Goal: Information Seeking & Learning: Learn about a topic

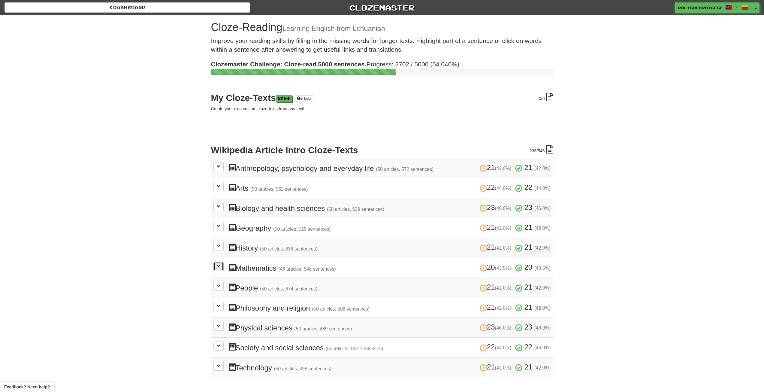
click at [219, 264] on span at bounding box center [219, 266] width 4 height 4
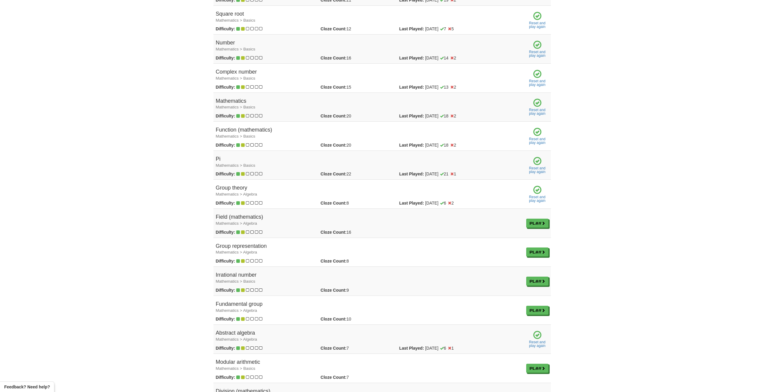
scroll to position [360, 0]
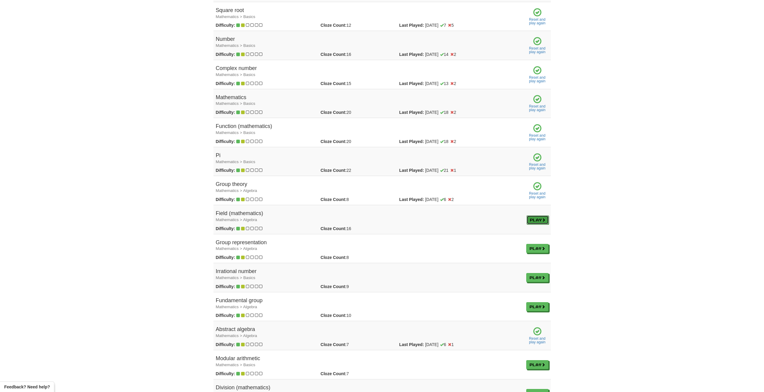
click at [535, 218] on link "Play" at bounding box center [537, 219] width 22 height 9
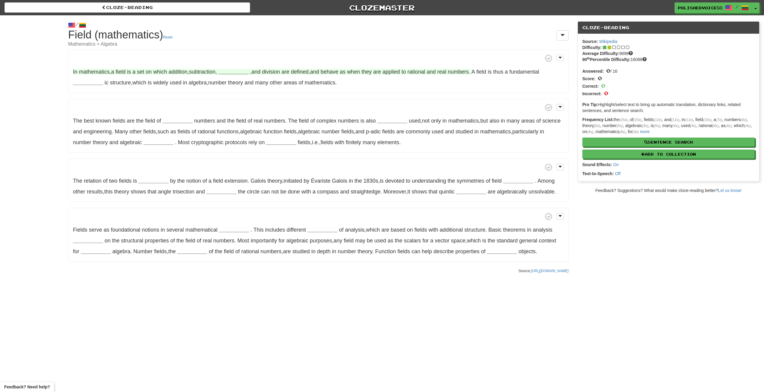
click at [242, 72] on strong "__________" at bounding box center [234, 72] width 30 height 6
click at [244, 85] on button "multiplication" at bounding box center [236, 87] width 40 height 13
click at [91, 82] on strong "__________" at bounding box center [88, 83] width 30 height 6
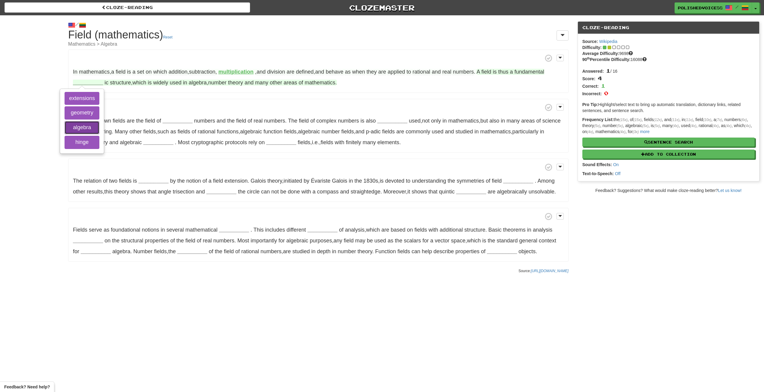
click at [94, 127] on button "algebra" at bounding box center [82, 127] width 35 height 13
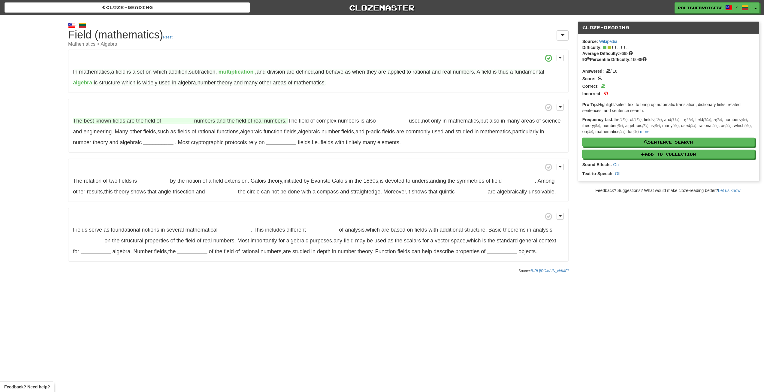
click at [174, 122] on strong "__________" at bounding box center [177, 121] width 30 height 6
click at [174, 181] on button "rational" at bounding box center [177, 180] width 40 height 13
click at [380, 122] on strong "__________" at bounding box center [382, 121] width 30 height 6
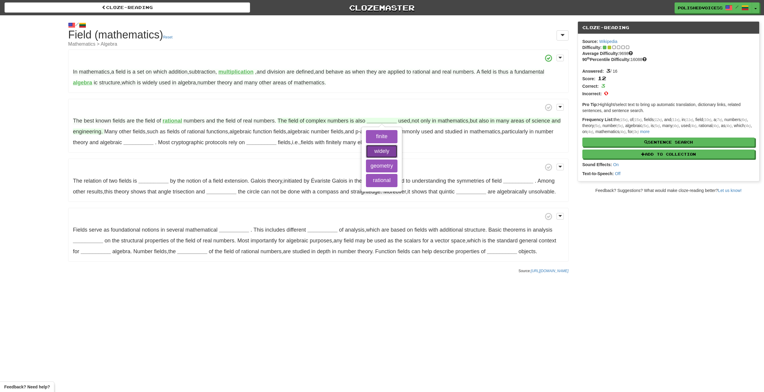
click at [384, 149] on button "widely" at bounding box center [382, 151] width 32 height 13
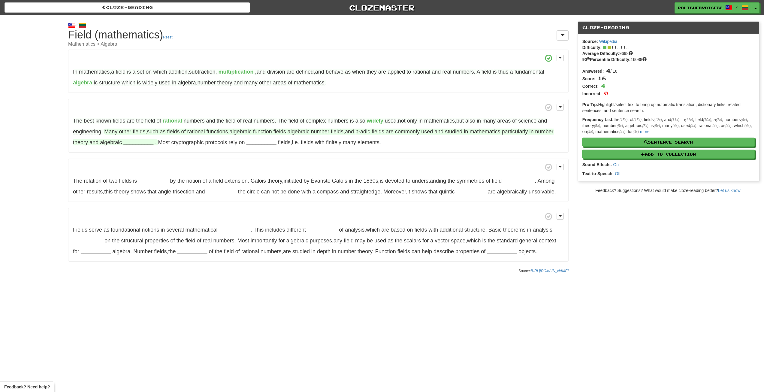
click at [135, 141] on strong "__________" at bounding box center [138, 142] width 30 height 6
click at [134, 173] on button "domains" at bounding box center [138, 172] width 33 height 13
click at [140, 157] on button "geometry" at bounding box center [138, 158] width 33 height 13
click at [243, 144] on strong "__________" at bounding box center [256, 142] width 30 height 6
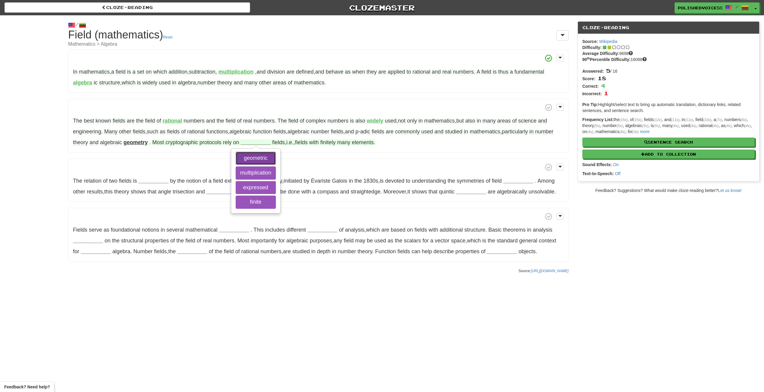
click at [248, 155] on button "geometric" at bounding box center [256, 158] width 40 height 13
click at [255, 201] on button "finite" at bounding box center [256, 201] width 40 height 13
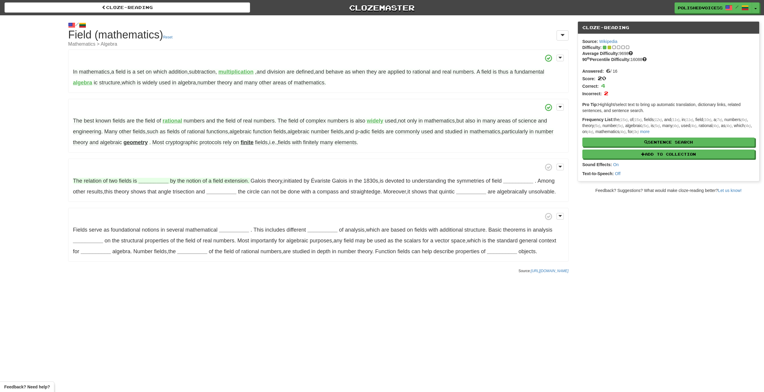
click at [153, 181] on strong "__________" at bounding box center [153, 181] width 30 height 6
click at [154, 217] on button "expressed" at bounding box center [153, 210] width 40 height 13
click at [518, 182] on strong "__________" at bounding box center [515, 181] width 30 height 6
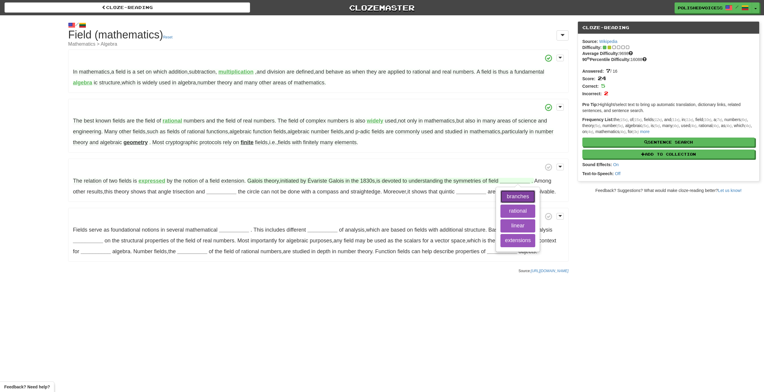
click at [520, 195] on button "branches" at bounding box center [517, 196] width 35 height 13
click at [517, 240] on button "extensions" at bounding box center [517, 240] width 35 height 13
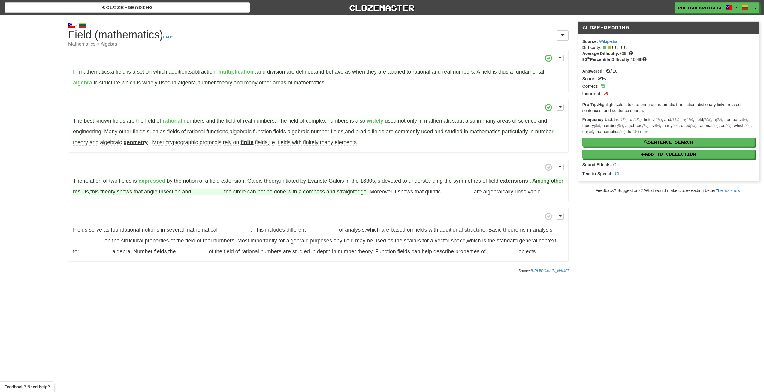
click at [222, 192] on strong "__________" at bounding box center [207, 192] width 30 height 6
click at [223, 206] on button "squaring" at bounding box center [220, 207] width 35 height 13
click at [359, 193] on span "straightedge" at bounding box center [345, 192] width 30 height 6
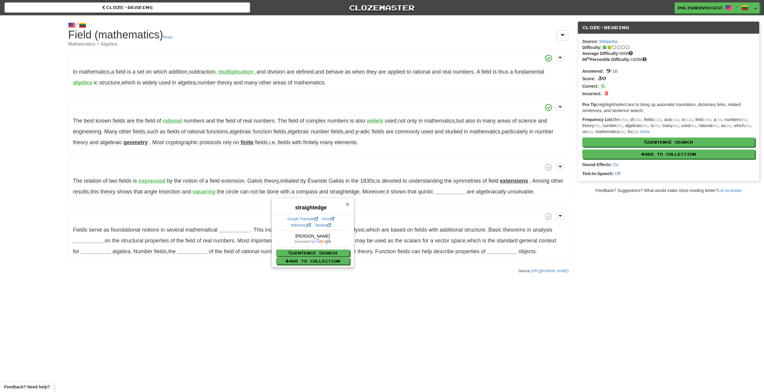
click at [347, 204] on span "×" at bounding box center [347, 204] width 4 height 7
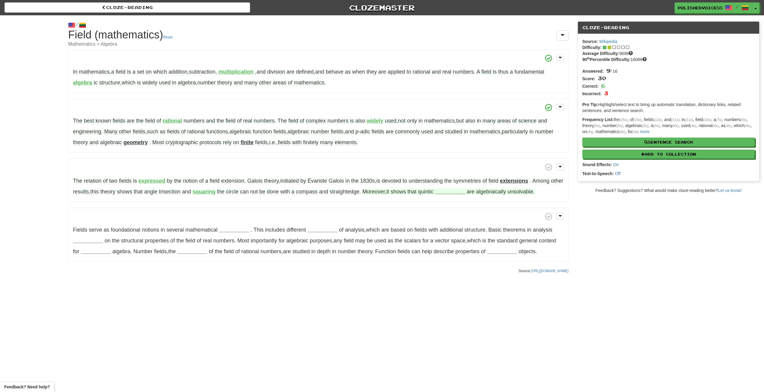
click at [460, 193] on strong "__________" at bounding box center [450, 192] width 30 height 6
click at [465, 202] on button "equations" at bounding box center [451, 207] width 33 height 13
click at [229, 231] on strong "__________" at bounding box center [234, 230] width 30 height 6
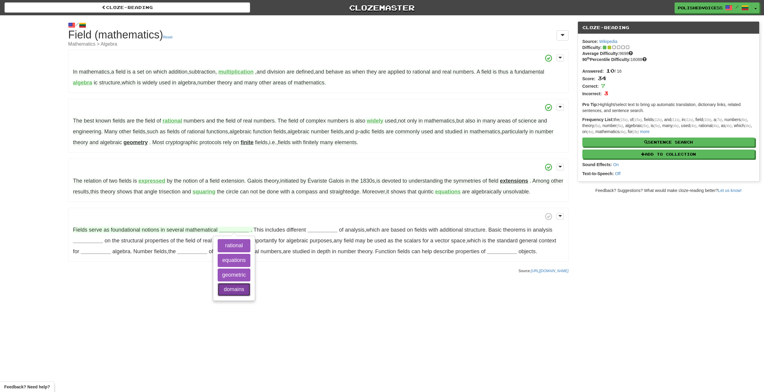
click at [238, 288] on button "domains" at bounding box center [234, 289] width 33 height 13
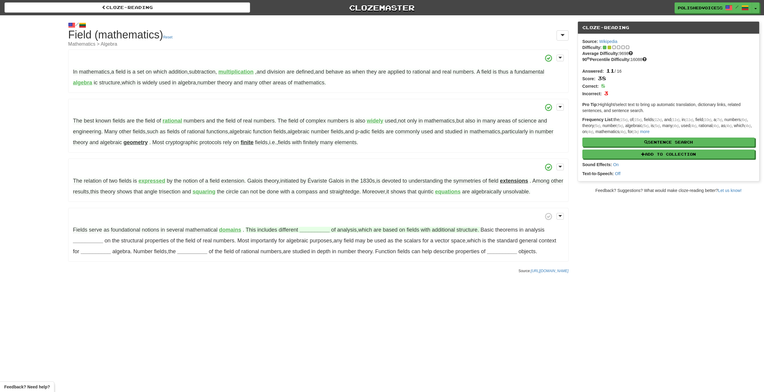
click at [311, 231] on strong "__________" at bounding box center [315, 230] width 30 height 6
click at [321, 275] on button "branches" at bounding box center [314, 274] width 35 height 13
click at [93, 240] on strong "__________" at bounding box center [88, 240] width 30 height 6
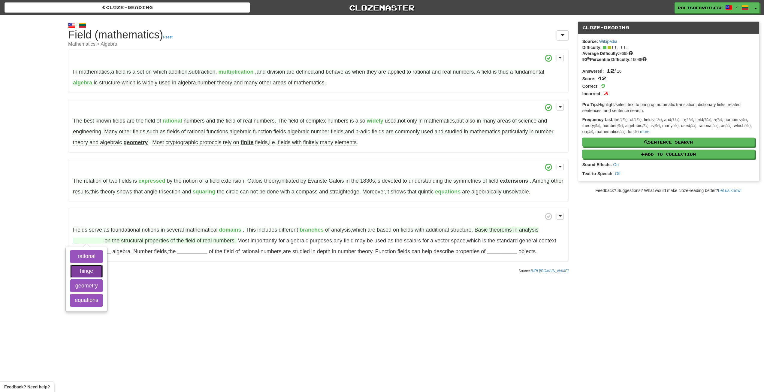
click at [92, 270] on button "hinge" at bounding box center [86, 270] width 32 height 13
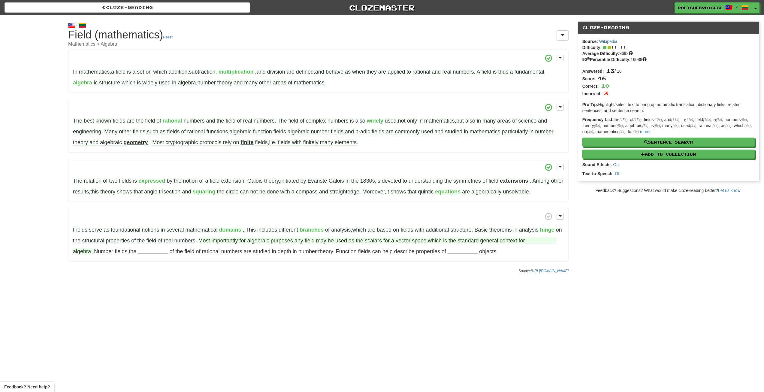
click at [537, 242] on strong "__________" at bounding box center [541, 240] width 30 height 6
click at [542, 269] on button "linear" at bounding box center [544, 270] width 32 height 13
click at [147, 252] on strong "__________" at bounding box center [132, 251] width 30 height 6
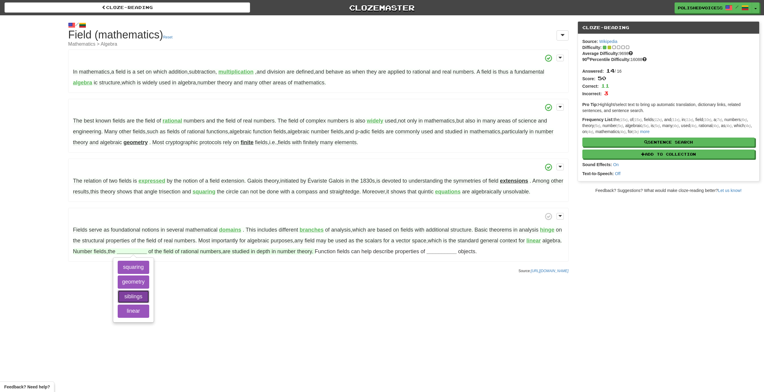
click at [149, 297] on button "siblings" at bounding box center [134, 296] width 32 height 13
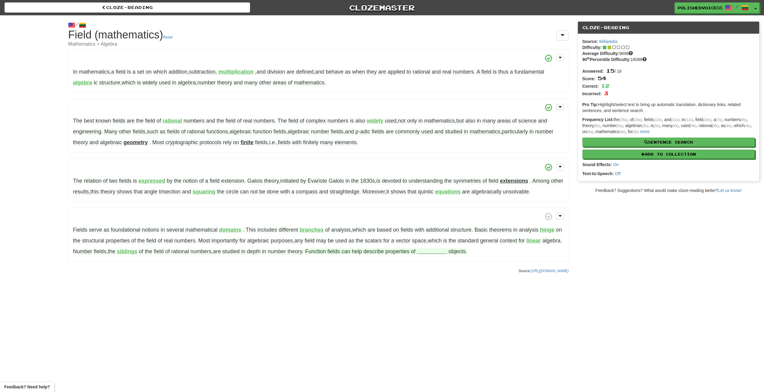
click at [447, 254] on strong "__________" at bounding box center [432, 251] width 30 height 6
click at [449, 309] on button "geometric" at bounding box center [432, 310] width 35 height 13
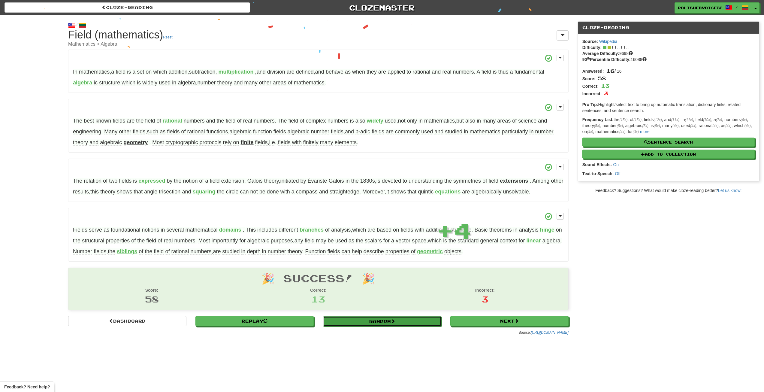
click at [397, 319] on link "Random" at bounding box center [382, 321] width 118 height 10
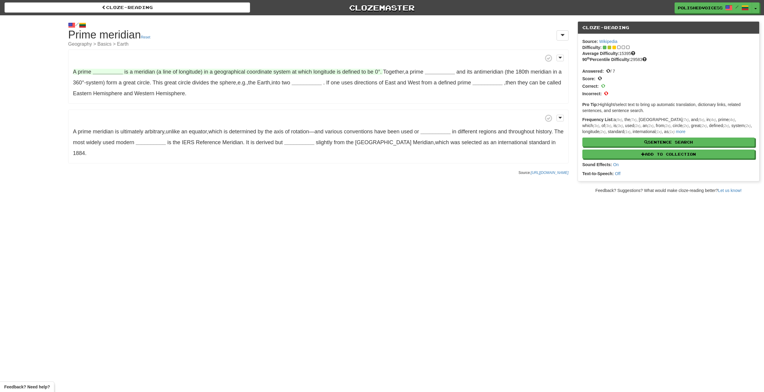
click at [108, 70] on strong "__________" at bounding box center [108, 72] width 30 height 6
click at [110, 84] on button "meridian" at bounding box center [108, 87] width 40 height 13
click at [440, 71] on strong "__________" at bounding box center [432, 72] width 30 height 6
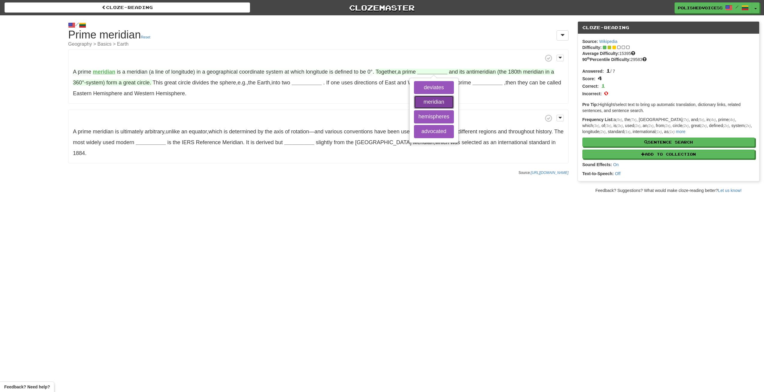
click at [440, 99] on button "meridian" at bounding box center [434, 101] width 40 height 13
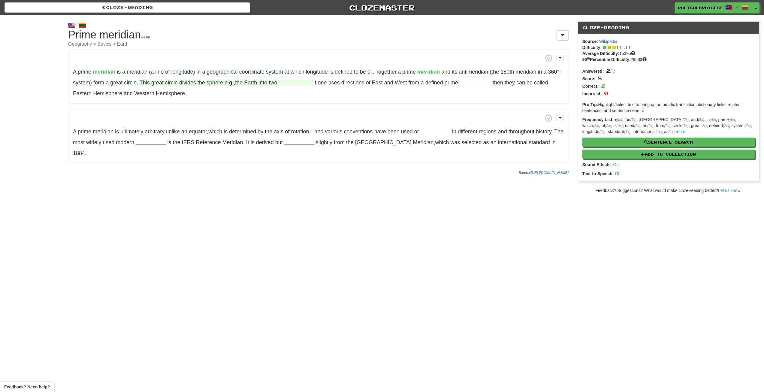
click at [300, 82] on strong "__________" at bounding box center [294, 83] width 30 height 6
click at [298, 125] on button "hemispheres" at bounding box center [298, 127] width 40 height 13
click at [486, 83] on strong "__________" at bounding box center [478, 83] width 30 height 6
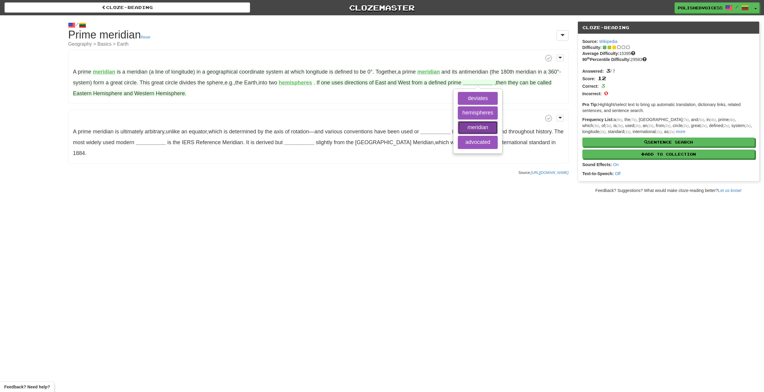
click at [481, 123] on button "meridian" at bounding box center [478, 127] width 40 height 13
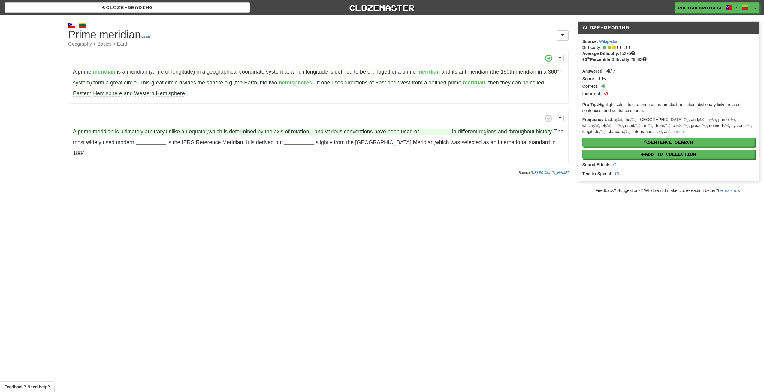
click at [441, 133] on strong "__________" at bounding box center [436, 131] width 30 height 6
click at [445, 192] on button "advocated" at bounding box center [438, 191] width 40 height 13
click at [154, 143] on strong "__________" at bounding box center [151, 142] width 30 height 6
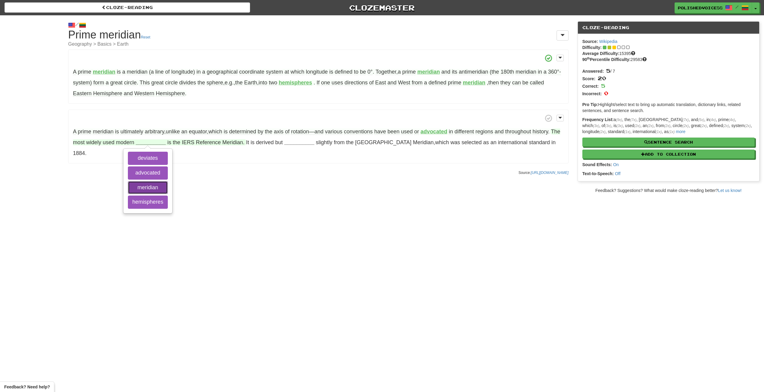
click at [155, 188] on button "meridian" at bounding box center [148, 187] width 40 height 13
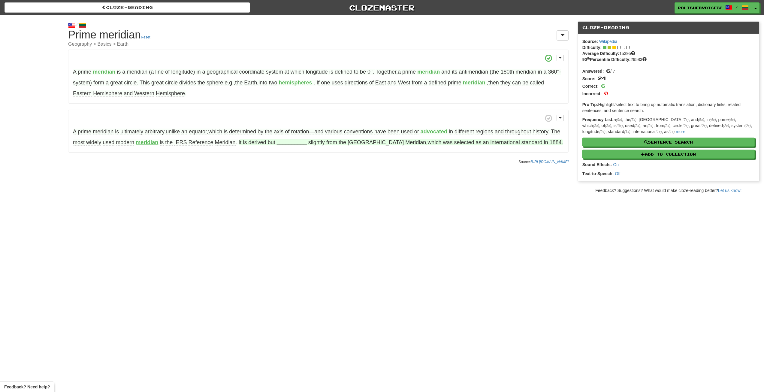
click at [301, 143] on strong "__________" at bounding box center [292, 142] width 30 height 6
click at [295, 171] on button "deviates" at bounding box center [292, 172] width 40 height 13
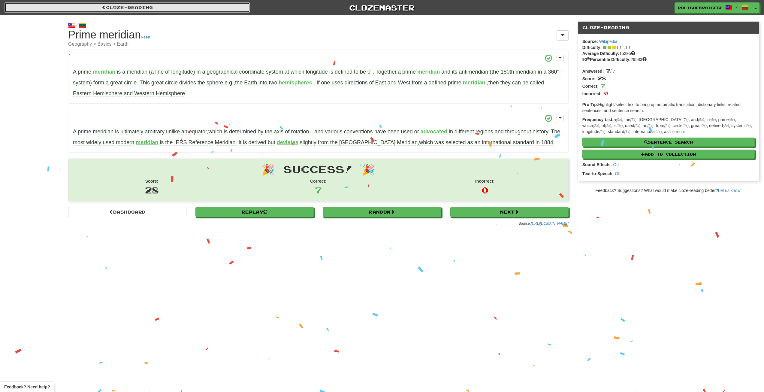
click at [156, 4] on link "Cloze-Reading" at bounding box center [128, 7] width 246 height 10
